Goal: Task Accomplishment & Management: Use online tool/utility

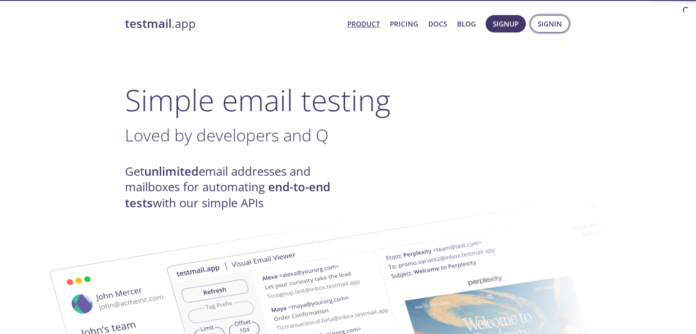
click at [544, 25] on span "Signin" at bounding box center [550, 24] width 24 height 12
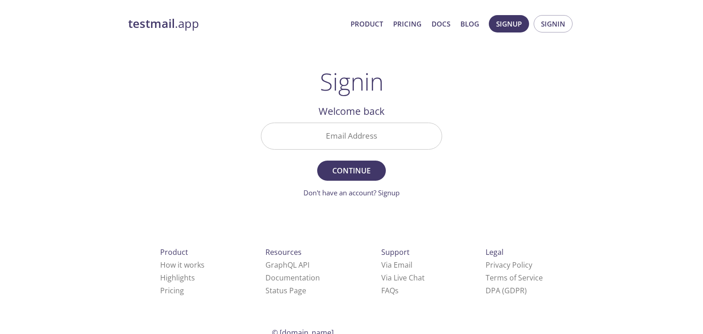
click at [371, 131] on input "Email Address" at bounding box center [351, 136] width 180 height 26
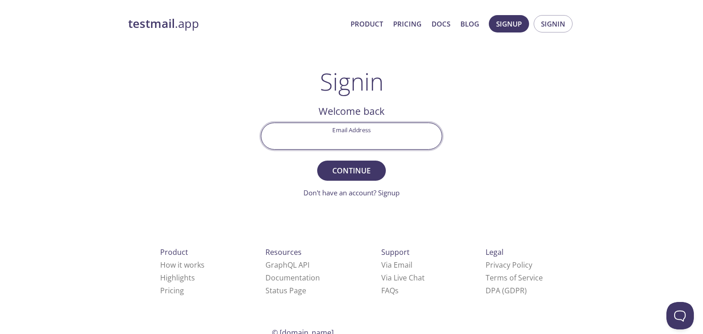
type input "[DOMAIN_NAME][EMAIL_ADDRESS][DOMAIN_NAME]"
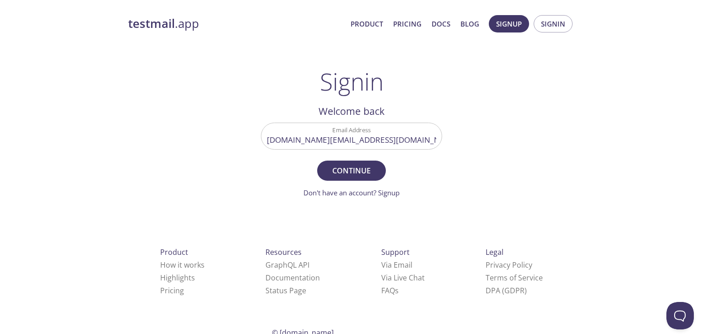
click at [448, 174] on main "Signin Welcome back Email Address [DOMAIN_NAME][EMAIL_ADDRESS][DOMAIN_NAME] Con…" at bounding box center [351, 133] width 203 height 130
click at [373, 172] on span "Continue" at bounding box center [351, 170] width 48 height 13
click at [519, 156] on div "testmail .app Product Pricing Docs Blog Signup Signin Signin Welcome back Email…" at bounding box center [351, 200] width 468 height 382
click at [379, 141] on input "Signin Security Code" at bounding box center [351, 136] width 180 height 26
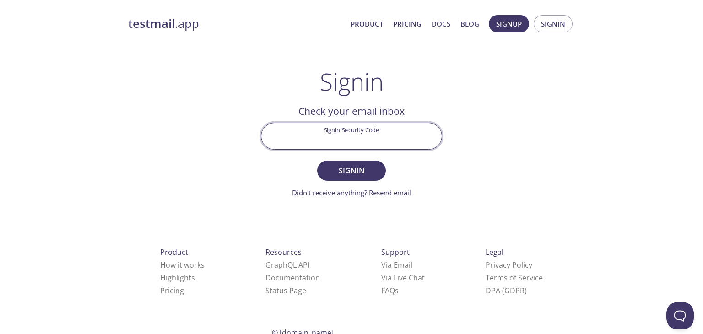
click at [483, 127] on div "testmail .app Product Pricing Docs Blog Signup Signin Signin Welcome back Email…" at bounding box center [351, 200] width 468 height 382
click at [347, 132] on input "Signin Security Code" at bounding box center [351, 136] width 180 height 26
click at [334, 127] on input "Signin Security Code" at bounding box center [351, 136] width 180 height 26
click at [333, 139] on input "Signin Security Code" at bounding box center [351, 136] width 180 height 26
paste input "QS1DDPM"
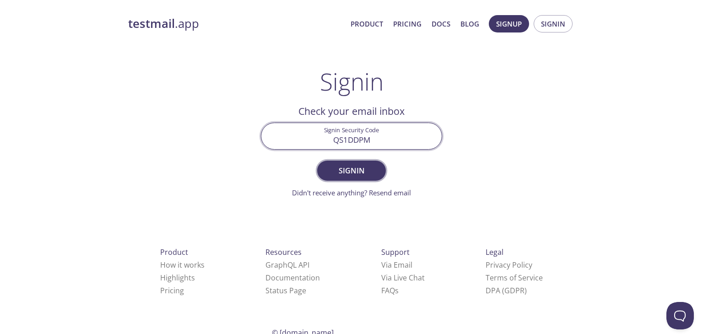
type input "QS1DDPM"
click at [350, 168] on span "Signin" at bounding box center [351, 170] width 48 height 13
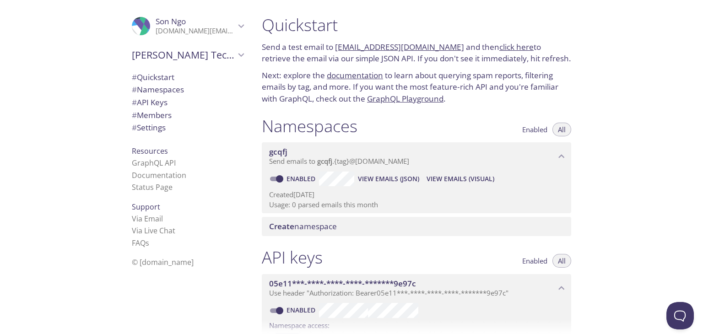
click at [500, 49] on link "click here" at bounding box center [516, 47] width 34 height 11
click at [168, 86] on span "# Namespaces" at bounding box center [158, 89] width 52 height 11
click at [447, 179] on span "View Emails (Visual)" at bounding box center [460, 178] width 68 height 11
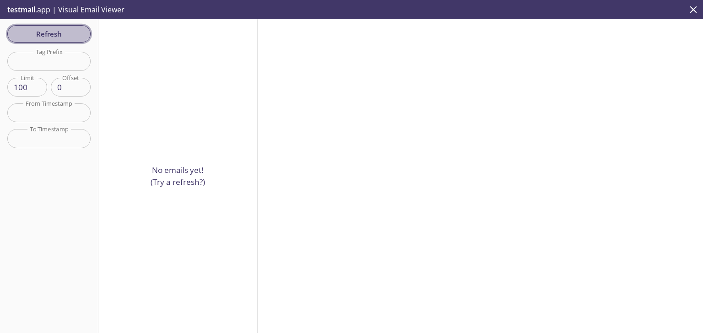
click at [63, 33] on span "Refresh" at bounding box center [49, 34] width 69 height 12
click at [694, 10] on icon "close" at bounding box center [693, 9] width 7 height 7
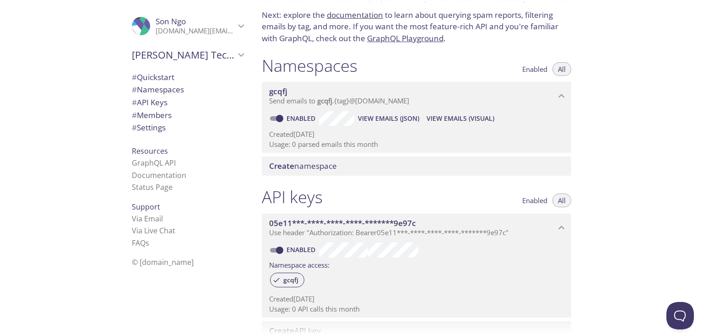
scroll to position [46, 0]
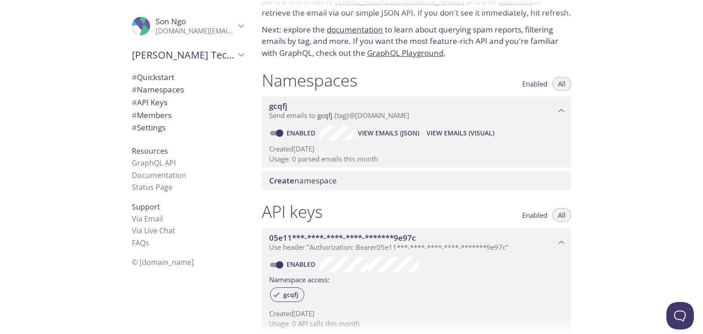
click at [401, 136] on span "View Emails (JSON)" at bounding box center [388, 133] width 61 height 11
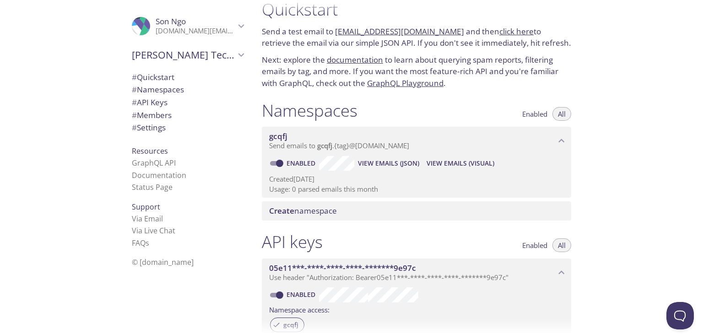
scroll to position [0, 0]
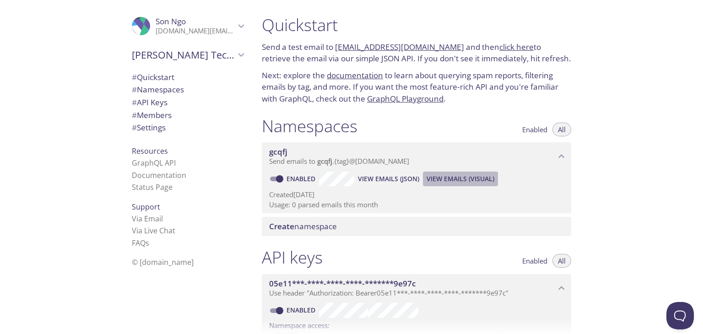
click at [444, 181] on span "View Emails (Visual)" at bounding box center [460, 178] width 68 height 11
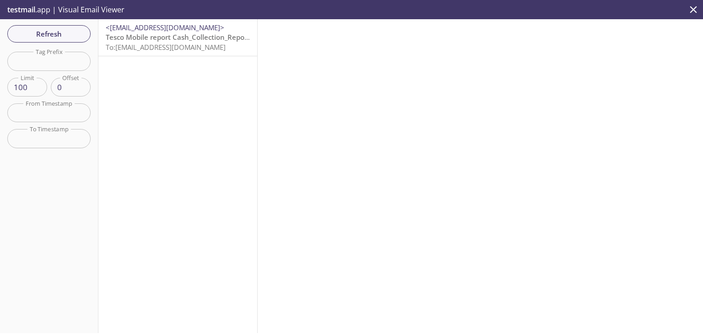
click at [167, 48] on span "To: [EMAIL_ADDRESS][DOMAIN_NAME]" at bounding box center [166, 47] width 120 height 9
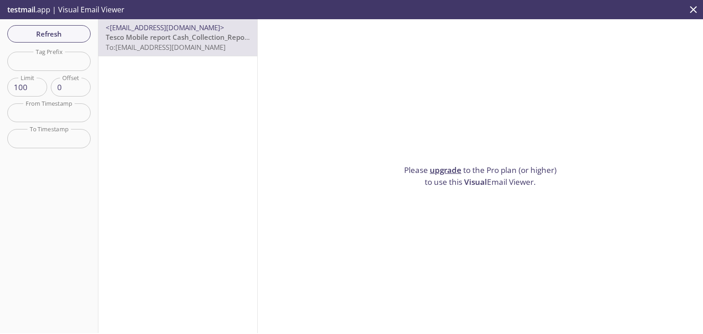
click at [478, 179] on span "Visual" at bounding box center [475, 182] width 23 height 11
click at [59, 31] on span "Refresh" at bounding box center [49, 34] width 69 height 12
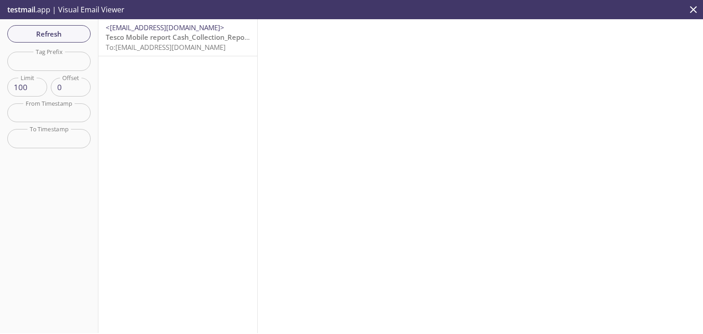
click at [172, 48] on span "To: [EMAIL_ADDRESS][DOMAIN_NAME]" at bounding box center [166, 47] width 120 height 9
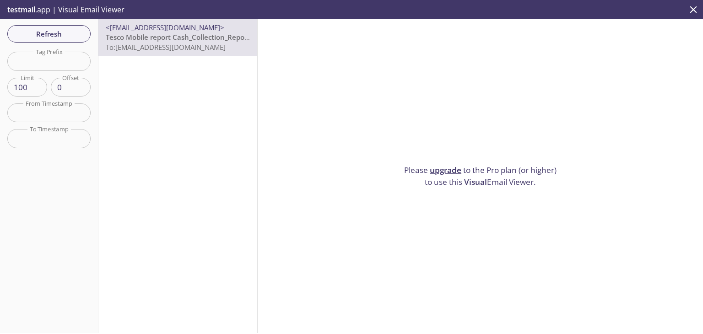
click at [695, 11] on icon "close" at bounding box center [693, 9] width 7 height 7
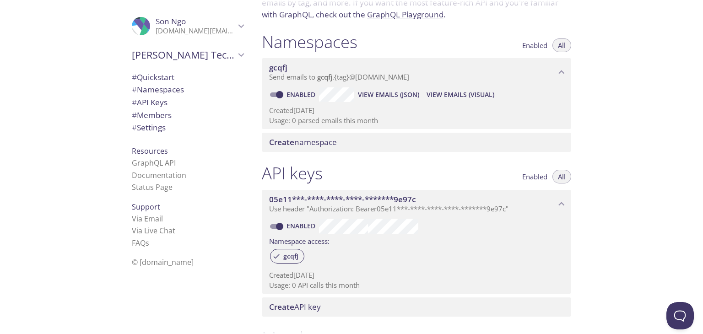
scroll to position [46, 0]
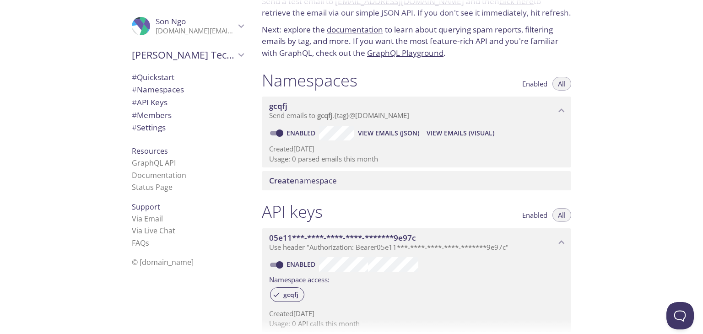
click at [337, 160] on p "Usage: 0 parsed emails this month" at bounding box center [416, 159] width 295 height 10
click at [160, 78] on span "# Quickstart" at bounding box center [153, 77] width 43 height 11
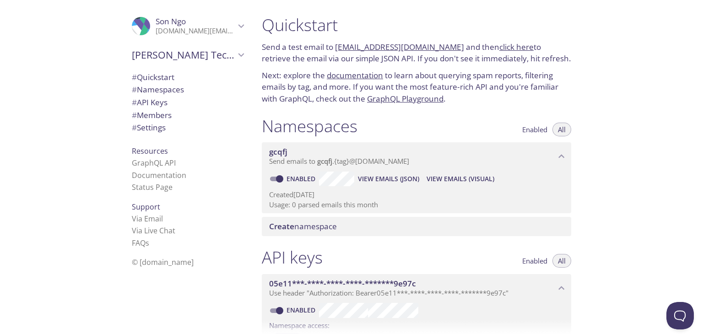
click at [499, 48] on link "click here" at bounding box center [516, 47] width 34 height 11
click at [395, 178] on span "View Emails (JSON)" at bounding box center [388, 178] width 61 height 11
click at [408, 176] on span "View Emails (JSON)" at bounding box center [388, 178] width 61 height 11
